Goal: Check status: Check status

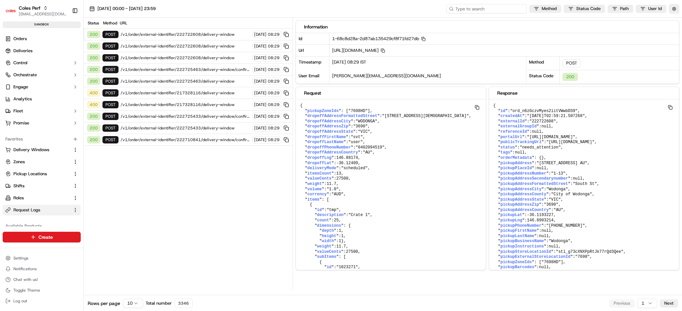
click at [483, 7] on input at bounding box center [486, 8] width 80 height 9
paste input "222730812"
type input "222730812"
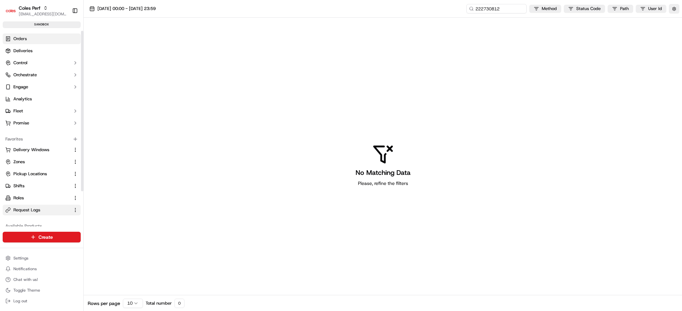
click at [20, 38] on span "Orders" at bounding box center [19, 39] width 13 height 6
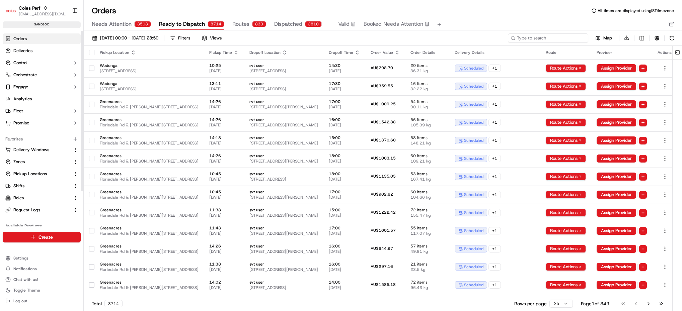
click at [563, 38] on input at bounding box center [548, 37] width 80 height 9
paste input "222730812"
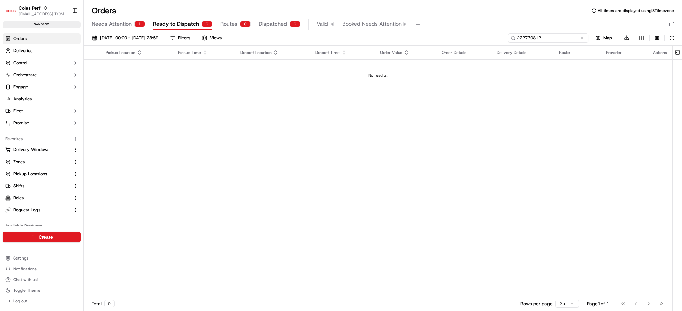
type input "222730812"
click at [113, 24] on span "Needs Attention" at bounding box center [112, 24] width 40 height 8
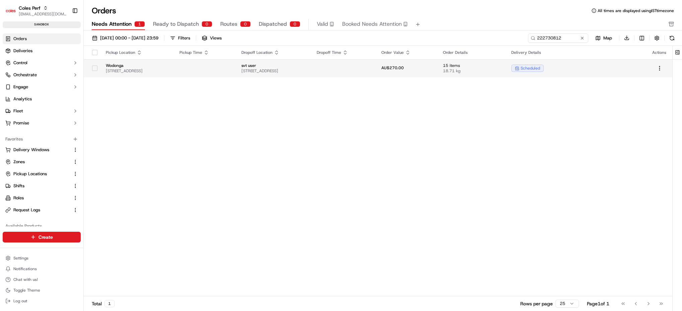
click at [162, 65] on span "Wodonga" at bounding box center [137, 65] width 63 height 5
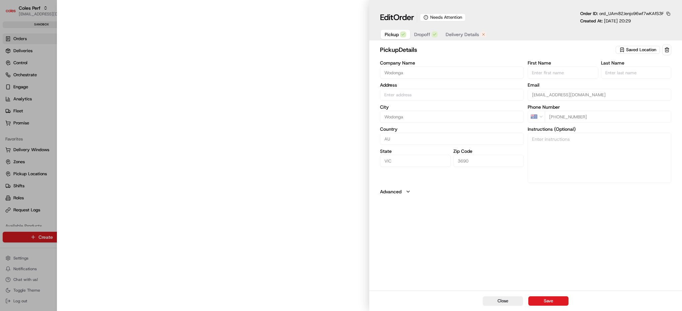
type input "[STREET_ADDRESS]"
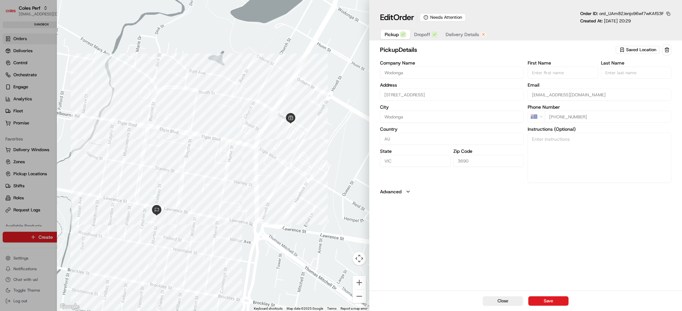
click at [461, 43] on div "Edit Order Needs Attention Order ID: ord_UAm82Jenjo96wf7wKAfS3F Created At: [DA…" at bounding box center [525, 21] width 313 height 43
click at [459, 38] on button "Delivery Details" at bounding box center [465, 34] width 49 height 9
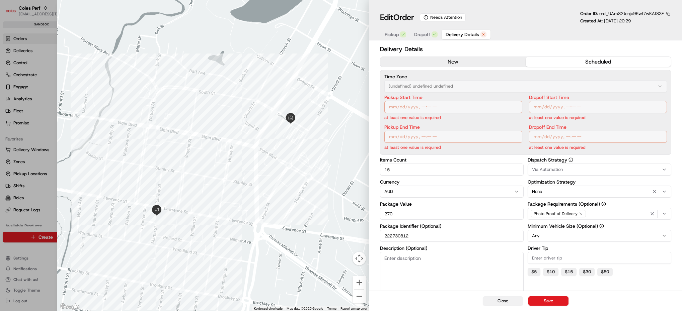
click at [498, 304] on button "Close" at bounding box center [503, 300] width 40 height 9
type input "1"
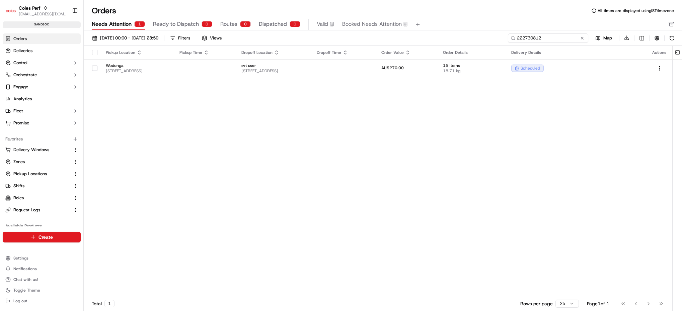
click at [561, 36] on input "222730812" at bounding box center [548, 37] width 80 height 9
paste input "551343"
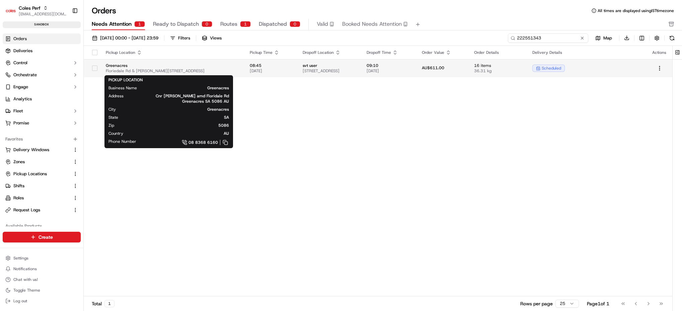
type input "222551343"
click at [175, 66] on span "Greenacres" at bounding box center [172, 65] width 133 height 5
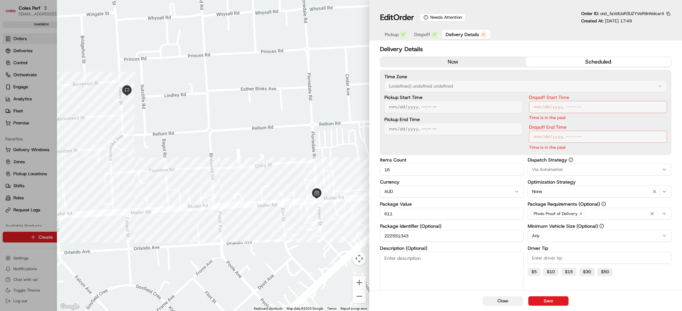
click at [506, 300] on button "Close" at bounding box center [503, 300] width 40 height 9
type input "1"
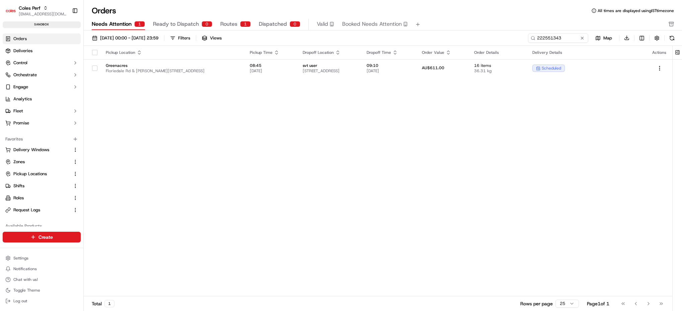
click at [225, 23] on span "Routes" at bounding box center [228, 24] width 17 height 8
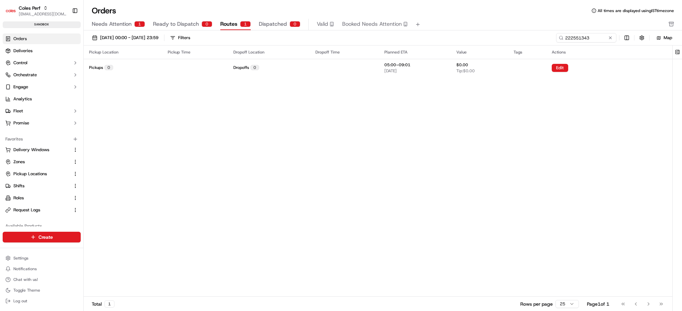
click at [120, 21] on span "Needs Attention" at bounding box center [112, 24] width 40 height 8
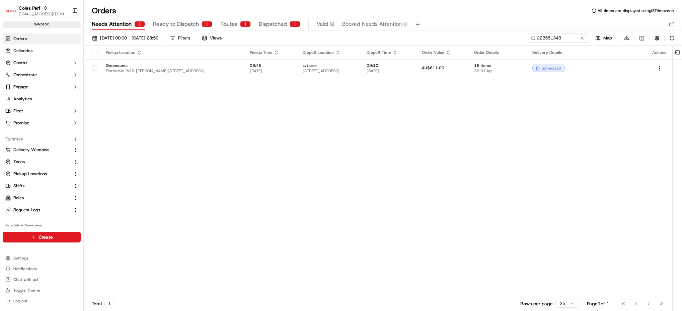
click at [236, 21] on button "Routes 1" at bounding box center [235, 24] width 30 height 11
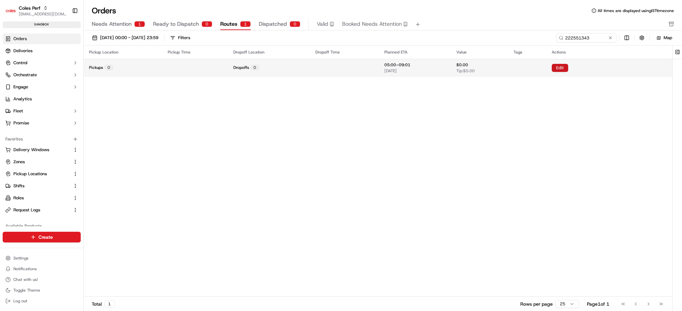
click at [560, 71] on button "Edit" at bounding box center [559, 68] width 16 height 8
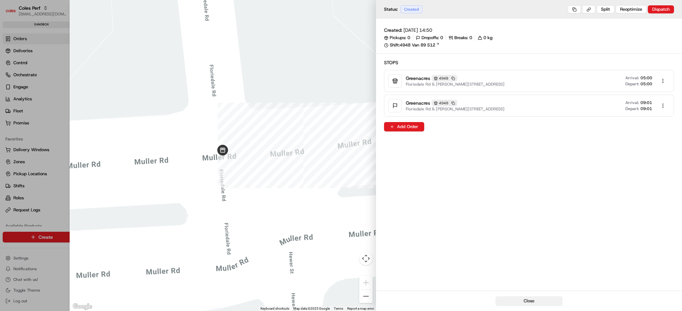
click at [536, 296] on button "Close" at bounding box center [528, 300] width 67 height 9
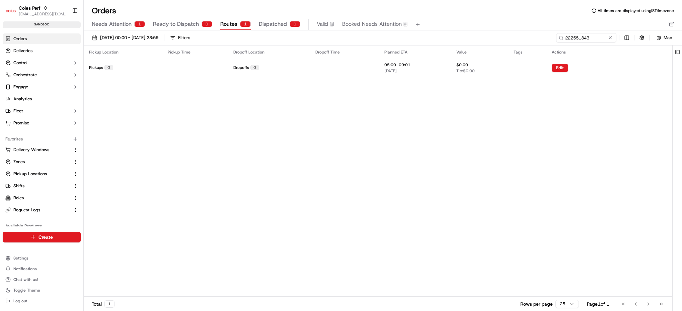
click at [131, 26] on span "Needs Attention" at bounding box center [112, 24] width 40 height 8
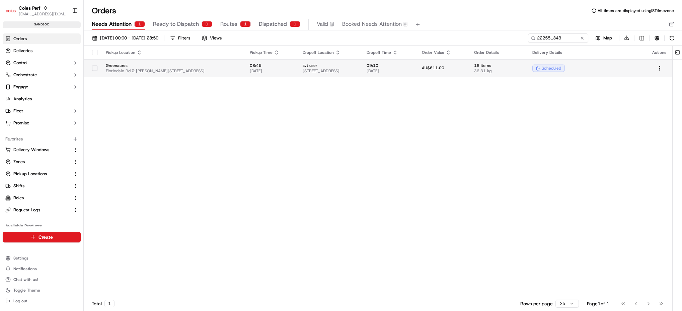
click at [232, 69] on td "Greenacres [STREET_ADDRESS][PERSON_NAME]" at bounding box center [172, 68] width 144 height 18
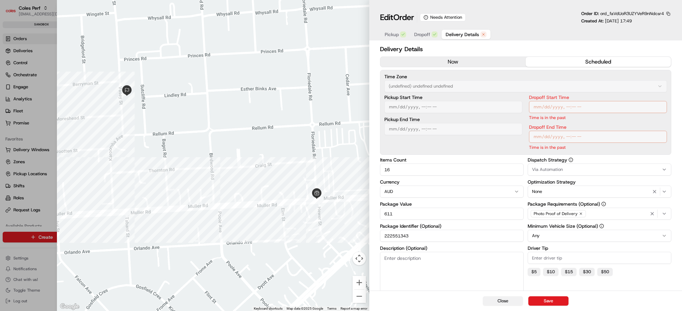
click at [504, 300] on button "Close" at bounding box center [503, 300] width 40 height 9
type input "1"
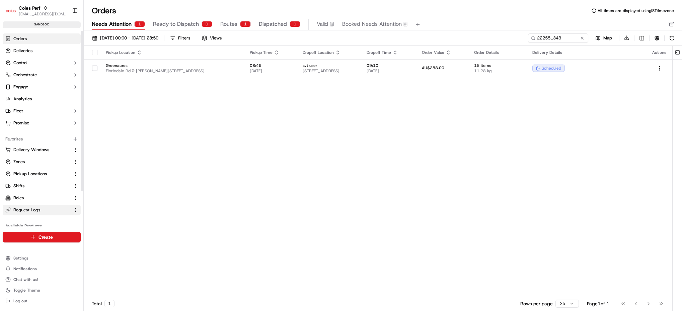
click at [28, 209] on span "Request Logs" at bounding box center [26, 210] width 27 height 6
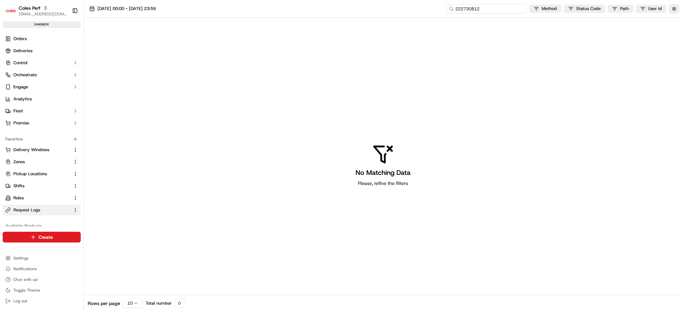
click at [506, 8] on input "222730812" at bounding box center [486, 8] width 80 height 9
paste input "551343"
type input "222551343"
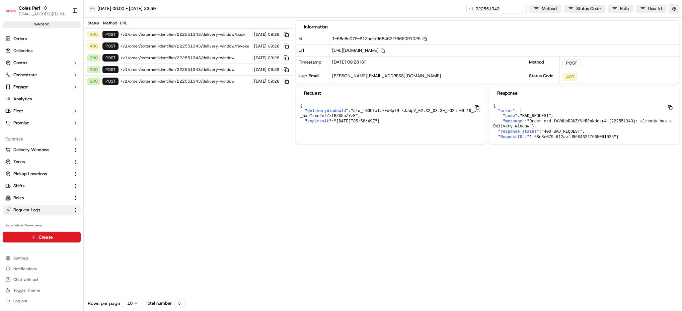
click at [209, 32] on span "/v1/order/external-identifier/222551343/delivery-window/book" at bounding box center [185, 34] width 130 height 5
click at [190, 46] on span "/v1/order/external-identifier/222551343/delivery-window/revoke" at bounding box center [185, 46] width 130 height 5
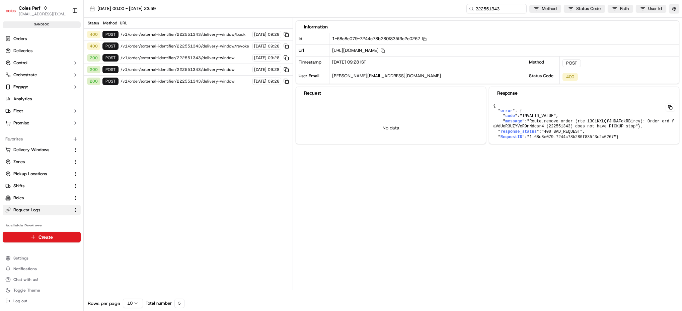
click at [179, 62] on div "200 POST /v1/order/external-identifier/222551343/delivery-window [DATE] 09:28" at bounding box center [188, 58] width 209 height 12
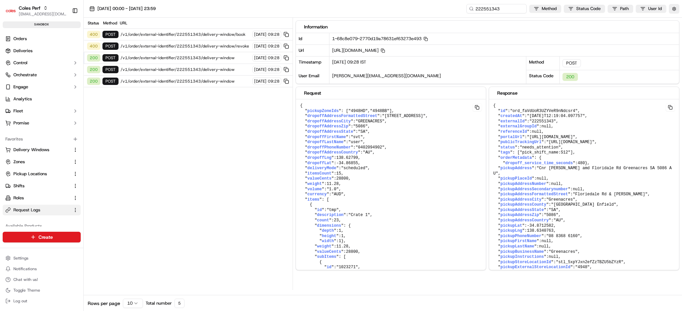
click at [177, 69] on span "/v1/order/external-identifier/222551343/delivery-window" at bounding box center [185, 69] width 130 height 5
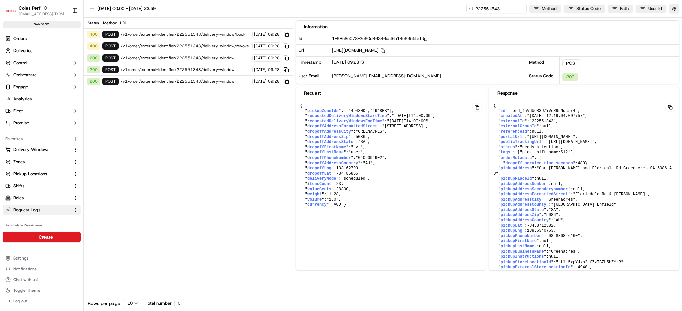
click at [179, 81] on span "/v1/order/external-identifier/222551343/delivery-window" at bounding box center [185, 81] width 130 height 5
click at [185, 69] on span "/v1/order/external-identifier/222551343/delivery-window" at bounding box center [185, 69] width 130 height 5
click at [189, 59] on span "/v1/order/external-identifier/222551343/delivery-window" at bounding box center [185, 57] width 130 height 5
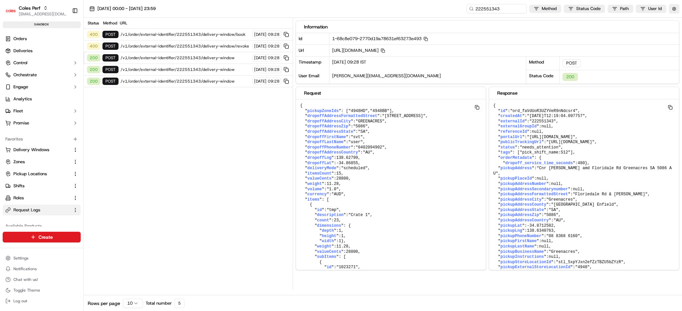
click at [180, 47] on span "/v1/order/external-identifier/222551343/delivery-window/revoke" at bounding box center [185, 46] width 130 height 5
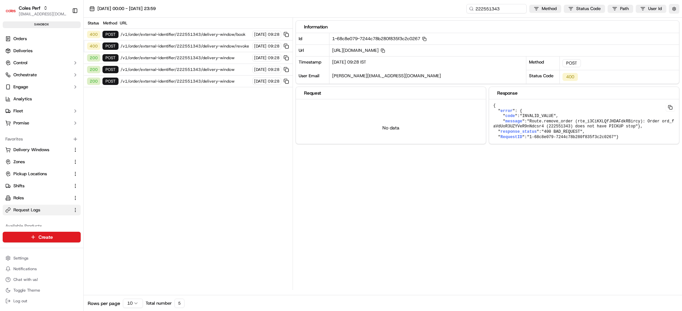
click at [184, 35] on span "/v1/order/external-identifier/222551343/delivery-window/book" at bounding box center [185, 34] width 130 height 5
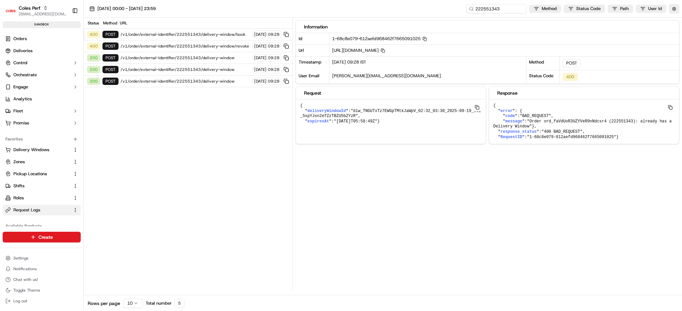
click at [184, 35] on span "/v1/order/external-identifier/222551343/delivery-window/book" at bounding box center [185, 34] width 130 height 5
